Goal: Task Accomplishment & Management: Complete application form

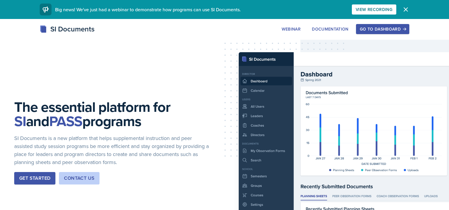
click at [408, 29] on button "Go to Dashboard" at bounding box center [382, 29] width 53 height 10
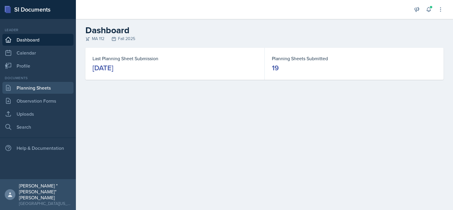
click at [36, 89] on link "Planning Sheets" at bounding box center [37, 88] width 71 height 12
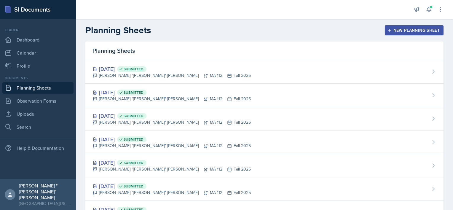
click at [417, 30] on div "New Planning Sheet" at bounding box center [413, 30] width 51 height 5
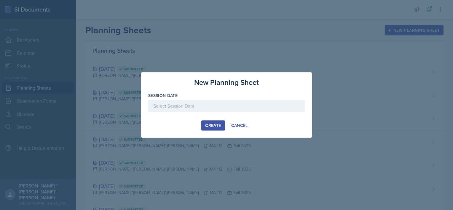
click at [258, 104] on div at bounding box center [226, 106] width 156 height 12
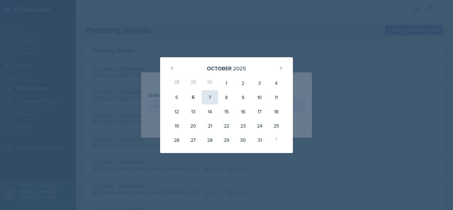
click at [211, 96] on div "7" at bounding box center [209, 97] width 17 height 14
type input "[DATE]"
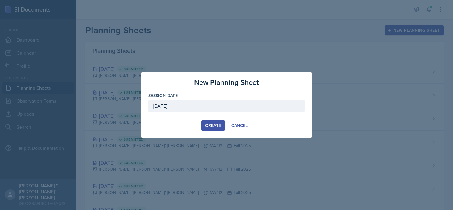
click at [211, 129] on button "Create" at bounding box center [212, 125] width 23 height 10
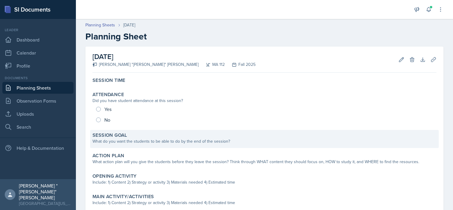
click at [158, 139] on div "What do you want the students to be able to do by the end of the session?" at bounding box center [264, 141] width 344 height 6
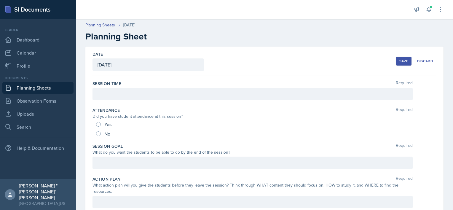
click at [150, 154] on div "What do you want the students to be able to do by the end of the session?" at bounding box center [252, 152] width 320 height 6
click at [153, 159] on div at bounding box center [252, 162] width 320 height 12
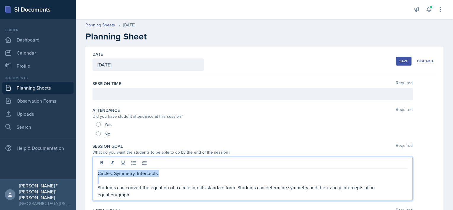
drag, startPoint x: 140, startPoint y: 178, endPoint x: 91, endPoint y: 169, distance: 50.0
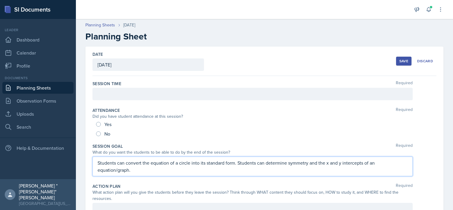
drag, startPoint x: 140, startPoint y: 169, endPoint x: 96, endPoint y: 160, distance: 44.4
click at [96, 160] on div "Students can convert the equation of a circle into its standard form. Students …" at bounding box center [252, 166] width 320 height 20
copy p "Students can convert the equation of a circle into its standard form. Students …"
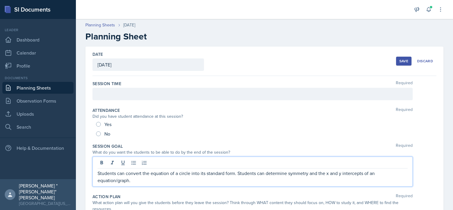
click at [224, 134] on div "No" at bounding box center [264, 133] width 336 height 9
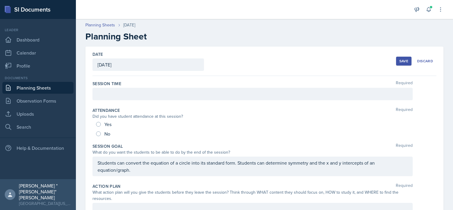
click at [136, 96] on div at bounding box center [252, 94] width 320 height 12
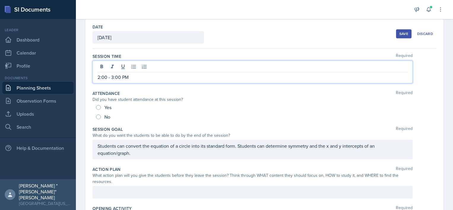
click at [133, 190] on p at bounding box center [252, 191] width 310 height 7
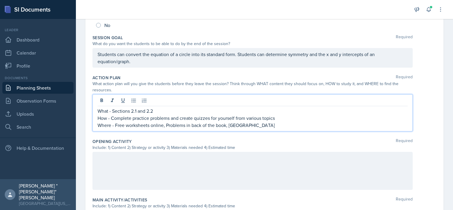
click at [124, 161] on div at bounding box center [252, 171] width 320 height 38
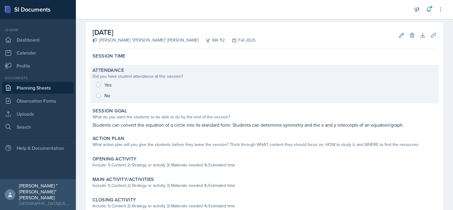
scroll to position [38, 0]
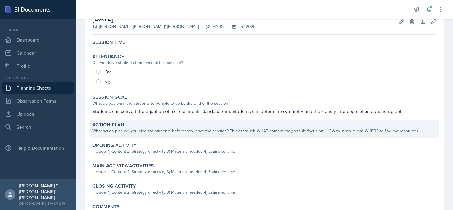
click at [142, 132] on div "What action plan will you give the students before they leave the session? Thin…" at bounding box center [264, 131] width 344 height 6
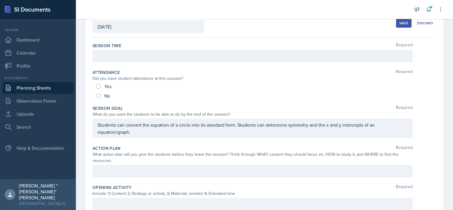
click at [132, 166] on div at bounding box center [252, 171] width 320 height 12
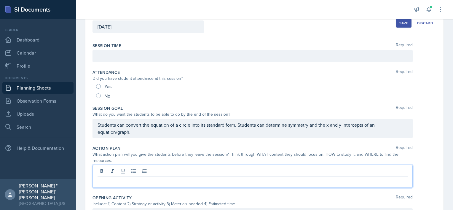
scroll to position [48, 0]
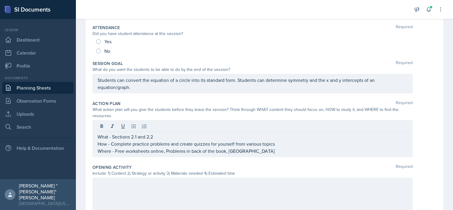
click at [154, 190] on div at bounding box center [252, 196] width 320 height 38
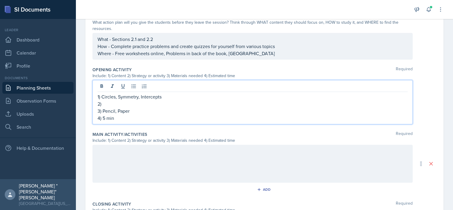
click at [122, 163] on div at bounding box center [252, 164] width 320 height 38
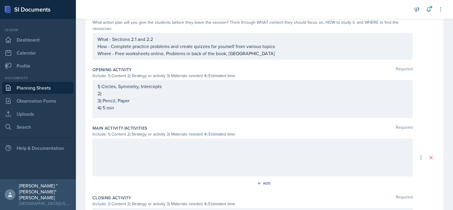
scroll to position [180, 0]
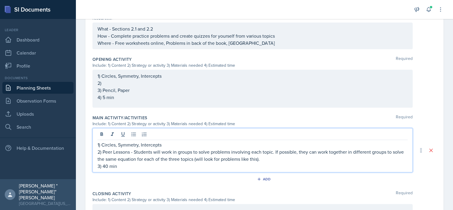
click at [284, 156] on p "2) Peer Lessons - Students will work in groups to solve problems involving each…" at bounding box center [252, 155] width 310 height 14
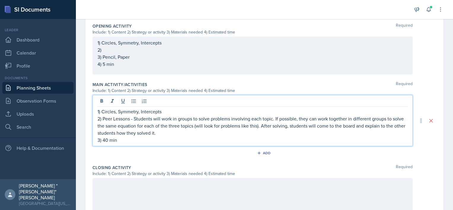
scroll to position [223, 0]
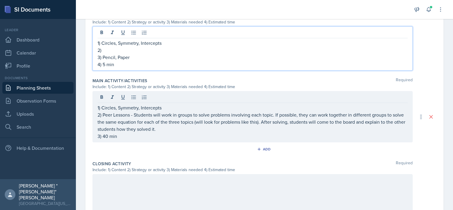
click at [156, 51] on p "2)" at bounding box center [252, 50] width 310 height 7
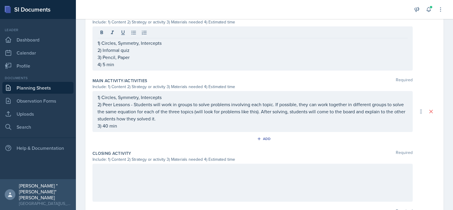
click at [165, 176] on div at bounding box center [252, 182] width 320 height 38
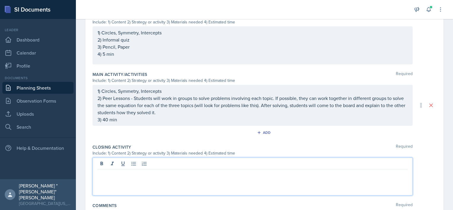
scroll to position [234, 0]
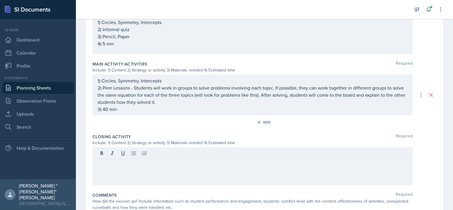
click at [165, 176] on div at bounding box center [252, 166] width 320 height 38
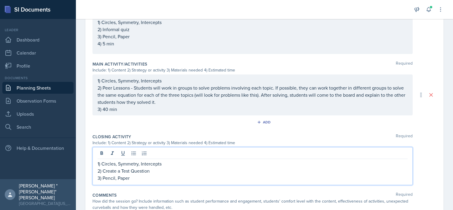
click at [102, 109] on p "3) 40 min" at bounding box center [252, 108] width 310 height 7
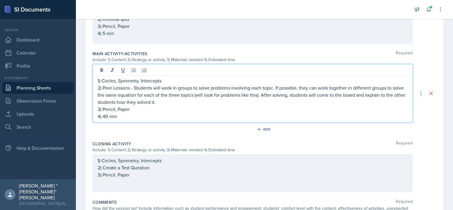
click at [137, 174] on div "1) Circles, Symmetry, Intercepts 2) Create a Test Question 3) Pencil, Paper" at bounding box center [252, 167] width 310 height 21
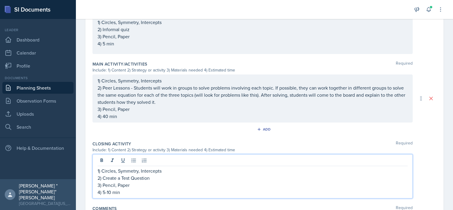
click at [154, 175] on p "2) Create a Test Question" at bounding box center [252, 177] width 310 height 7
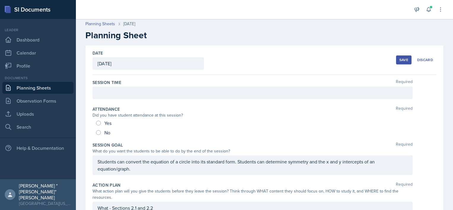
scroll to position [0, 0]
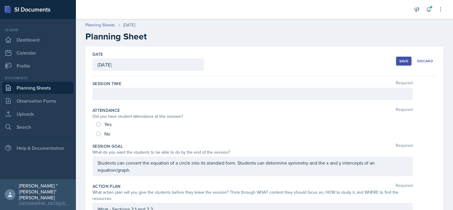
click at [275, 99] on div at bounding box center [252, 94] width 320 height 12
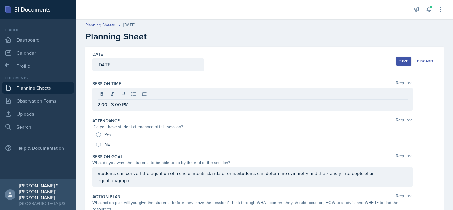
click at [399, 59] on div "Save" at bounding box center [403, 61] width 9 height 5
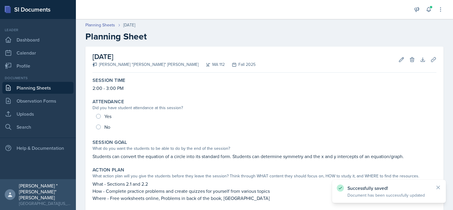
click at [57, 85] on link "Planning Sheets" at bounding box center [37, 88] width 71 height 12
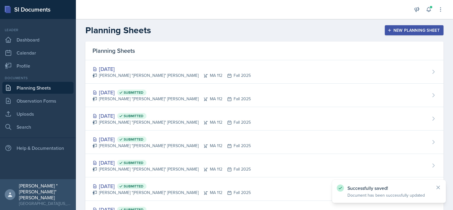
click at [398, 33] on button "New Planning Sheet" at bounding box center [413, 30] width 59 height 10
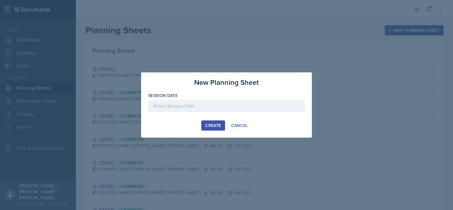
click at [217, 103] on div at bounding box center [226, 106] width 156 height 12
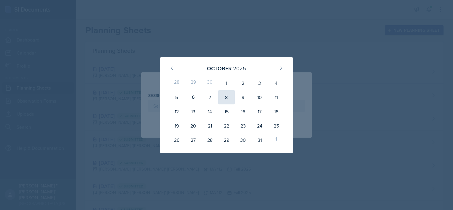
click at [229, 97] on div "8" at bounding box center [226, 97] width 17 height 14
type input "[DATE]"
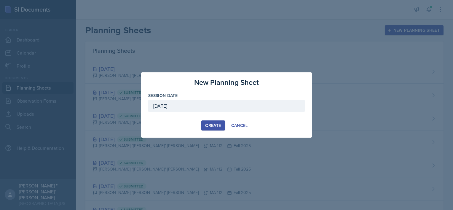
click at [210, 124] on div "Create" at bounding box center [213, 125] width 16 height 5
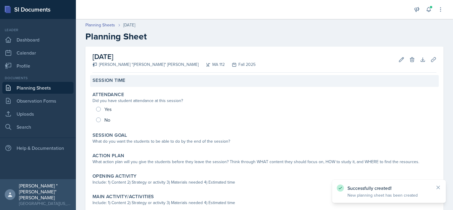
click at [140, 84] on div "Session Time" at bounding box center [264, 81] width 348 height 12
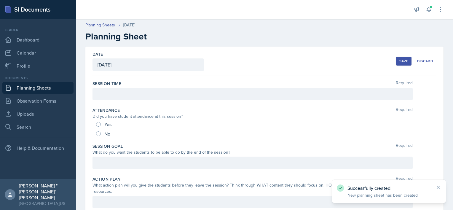
click at [136, 100] on div "Session Time Required" at bounding box center [264, 91] width 344 height 27
click at [136, 97] on div at bounding box center [252, 94] width 320 height 12
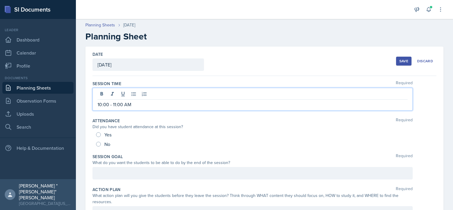
click at [144, 171] on div at bounding box center [252, 173] width 320 height 12
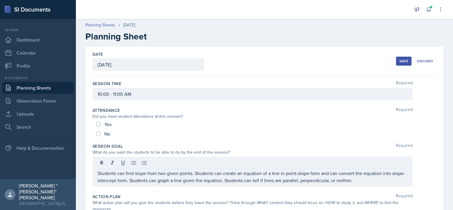
drag, startPoint x: 155, startPoint y: 163, endPoint x: 150, endPoint y: 172, distance: 10.5
click at [150, 172] on div "Students can find slope from two given points. Students can create an equation …" at bounding box center [252, 171] width 320 height 30
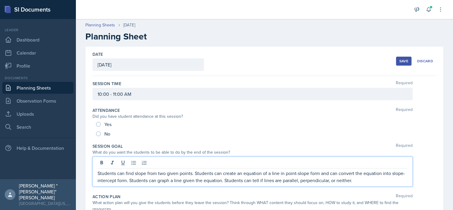
click at [150, 172] on p "Students can find slope from two given points. Students can create an equation …" at bounding box center [252, 176] width 310 height 14
copy p "Students can find slope from two given points. Students can create an equation …"
click at [156, 193] on div "Action Plan Required" at bounding box center [264, 196] width 344 height 6
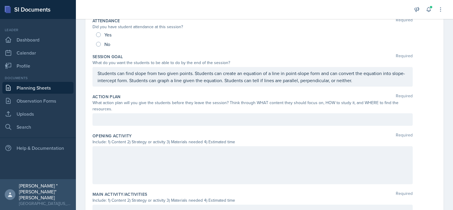
scroll to position [90, 0]
click at [129, 117] on p at bounding box center [252, 119] width 310 height 7
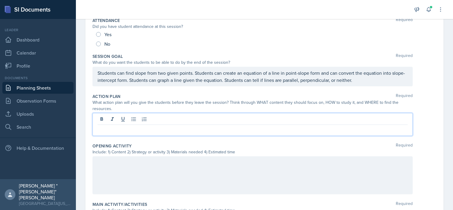
scroll to position [100, 0]
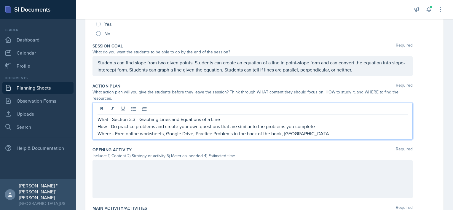
click at [119, 182] on div at bounding box center [252, 179] width 320 height 38
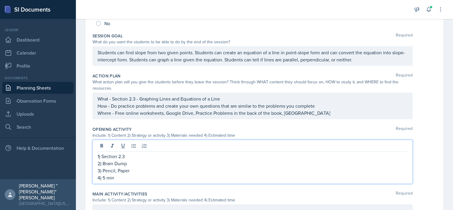
click at [238, 127] on div "Opening Activity Required" at bounding box center [264, 129] width 344 height 6
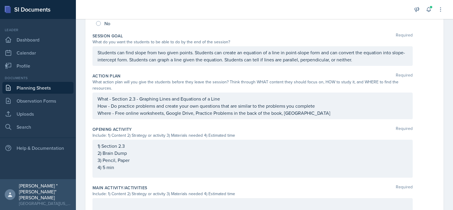
scroll to position [0, 0]
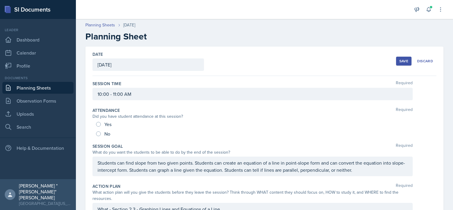
click at [399, 57] on button "Save" at bounding box center [403, 61] width 15 height 9
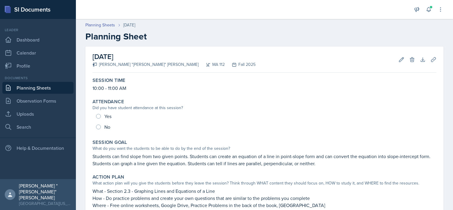
click at [28, 88] on link "Planning Sheets" at bounding box center [37, 88] width 71 height 12
